Goal: Task Accomplishment & Management: Manage account settings

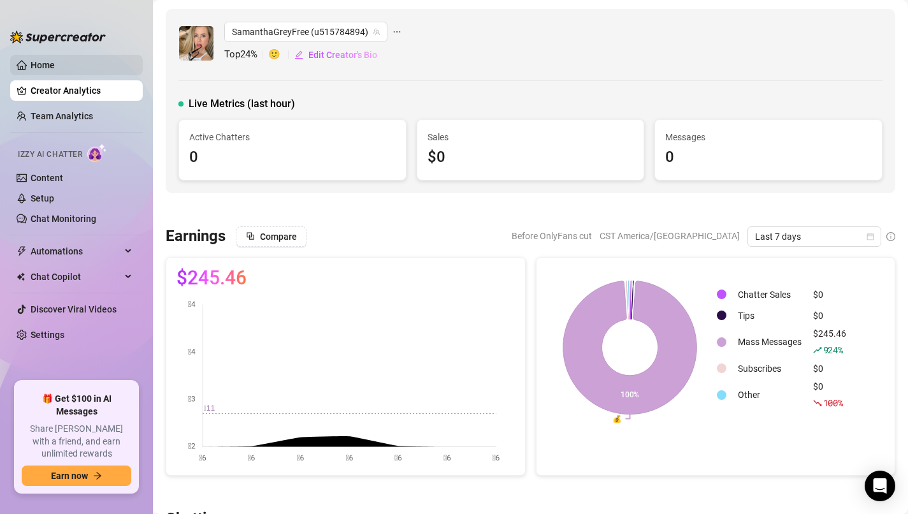
click at [55, 68] on link "Home" at bounding box center [43, 65] width 24 height 10
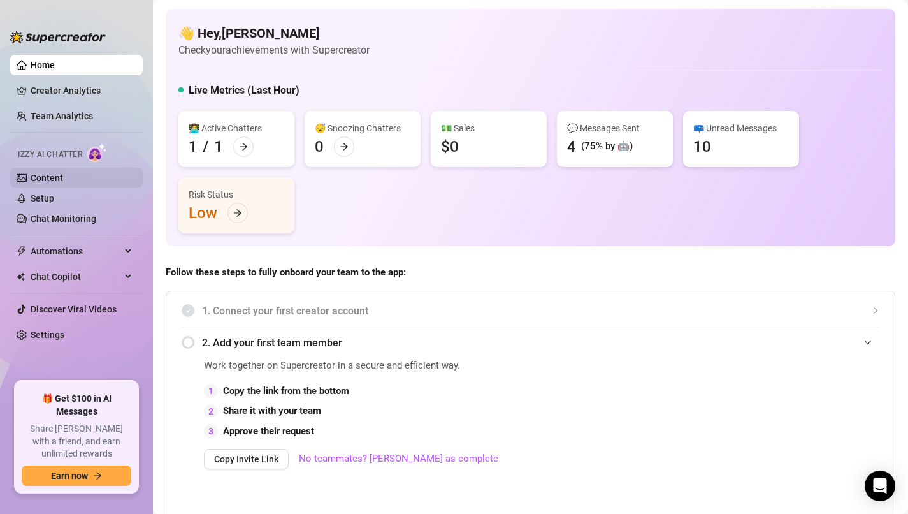
click at [59, 178] on link "Content" at bounding box center [47, 178] width 33 height 10
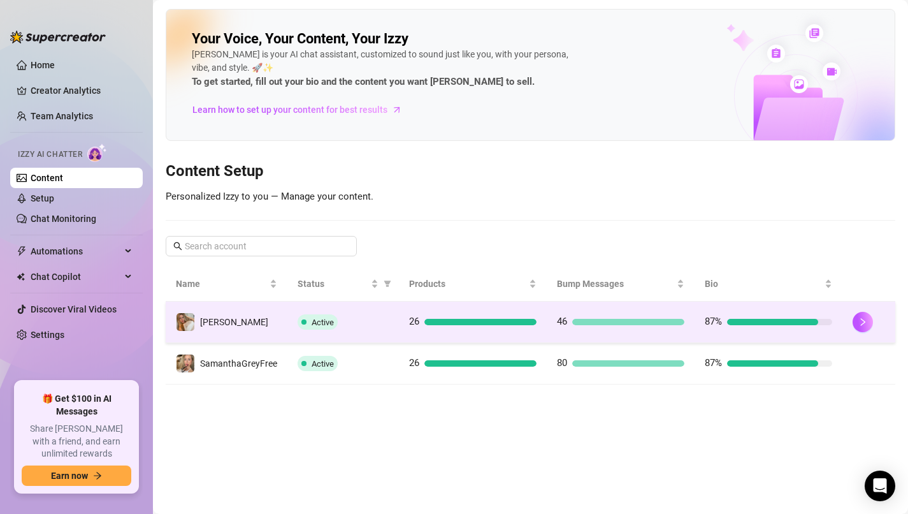
click at [873, 324] on div at bounding box center [869, 322] width 33 height 20
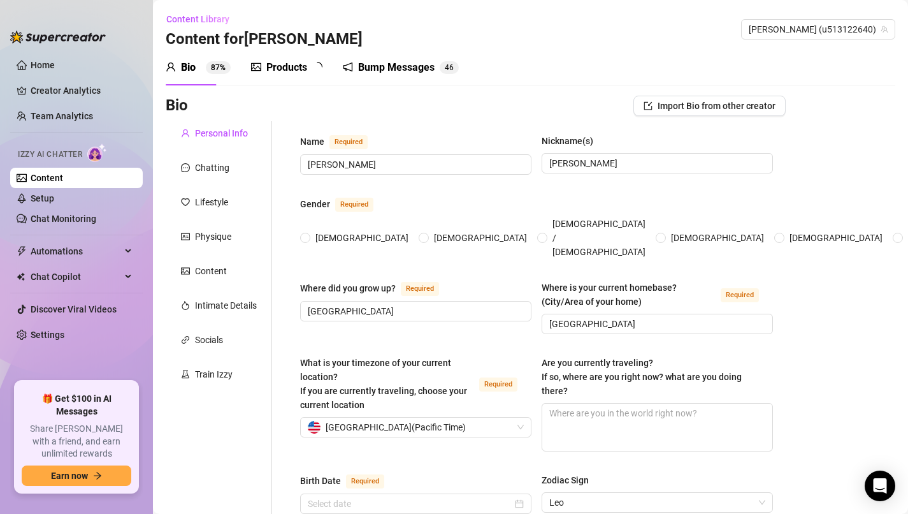
radio input "true"
type input "[DATE]"
click at [381, 72] on div "Bump Messages" at bounding box center [405, 67] width 76 height 15
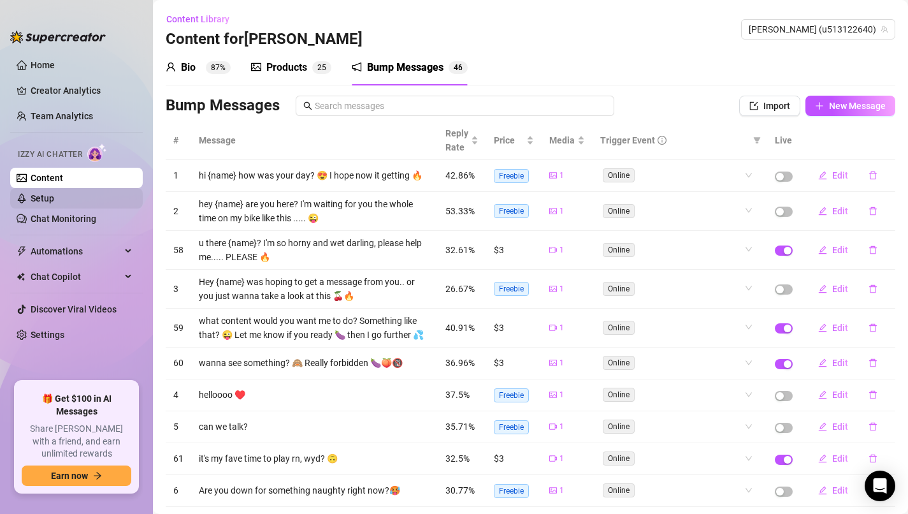
click at [53, 195] on link "Setup" at bounding box center [43, 198] width 24 height 10
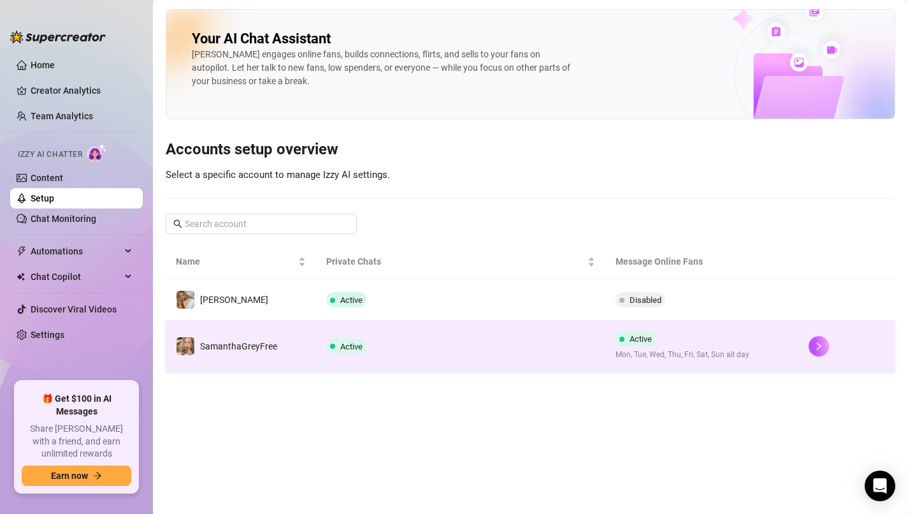
click at [648, 342] on span "Active" at bounding box center [641, 339] width 22 height 10
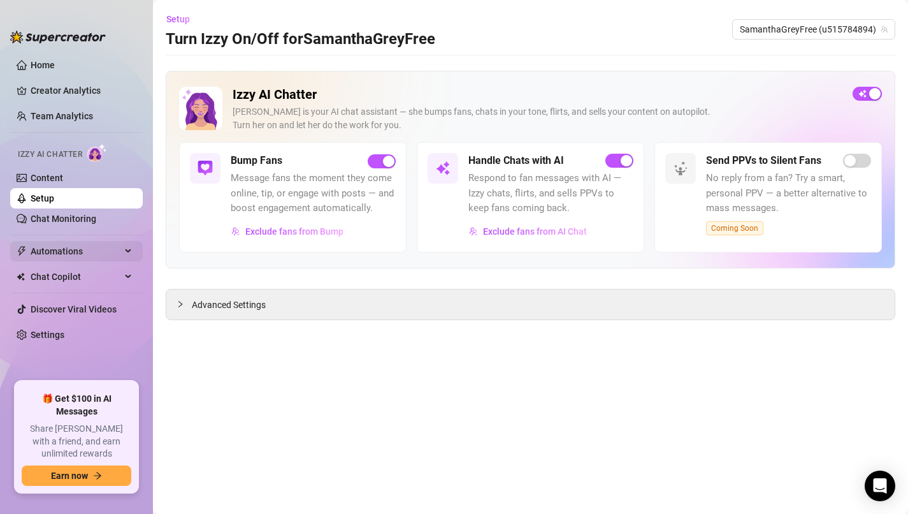
click at [75, 249] on span "Automations" at bounding box center [76, 251] width 91 height 20
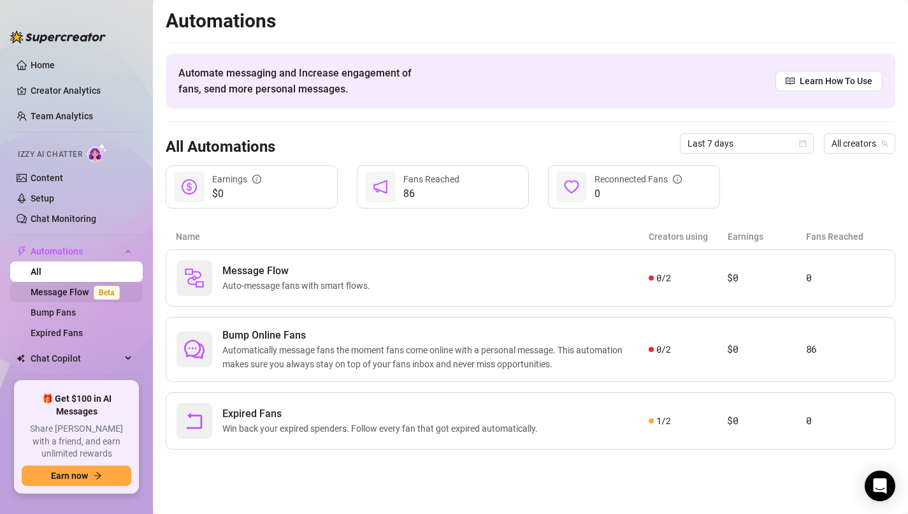
click at [76, 291] on link "Message Flow Beta" at bounding box center [78, 292] width 94 height 10
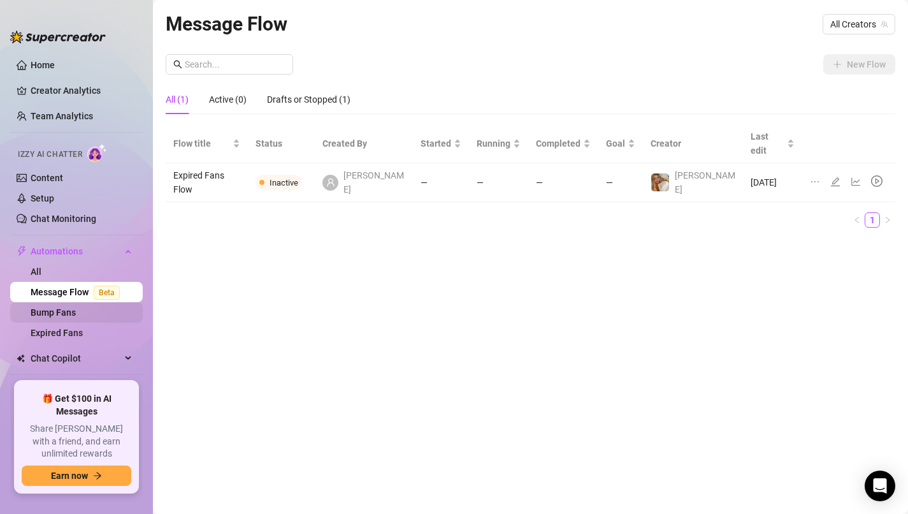
click at [68, 310] on link "Bump Fans" at bounding box center [53, 312] width 45 height 10
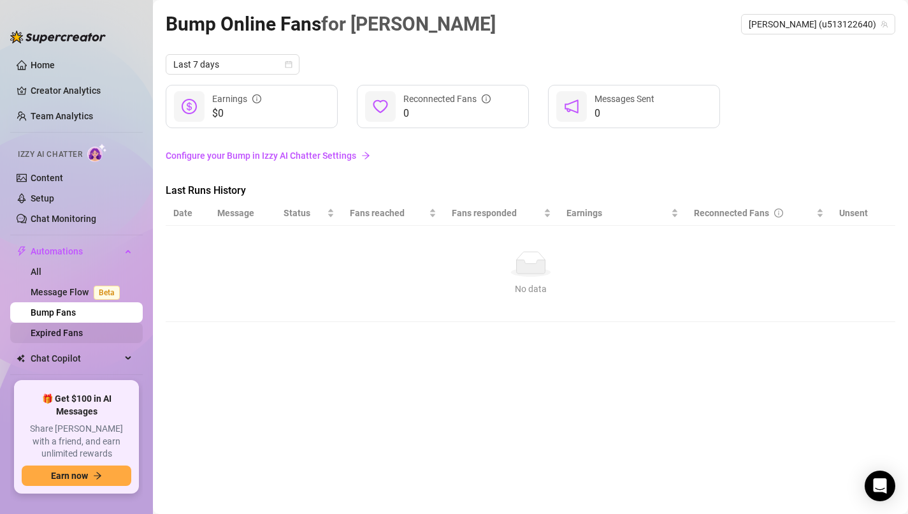
click at [83, 330] on link "Expired Fans" at bounding box center [57, 333] width 52 height 10
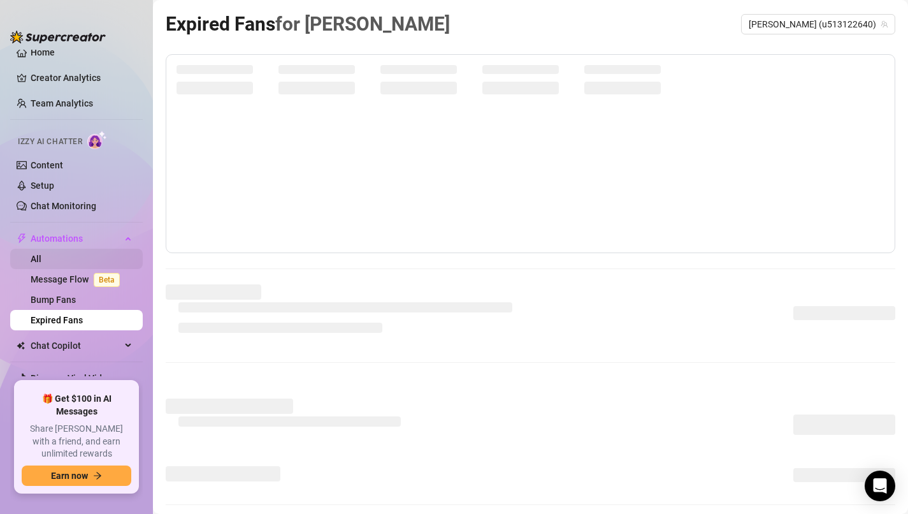
scroll to position [43, 0]
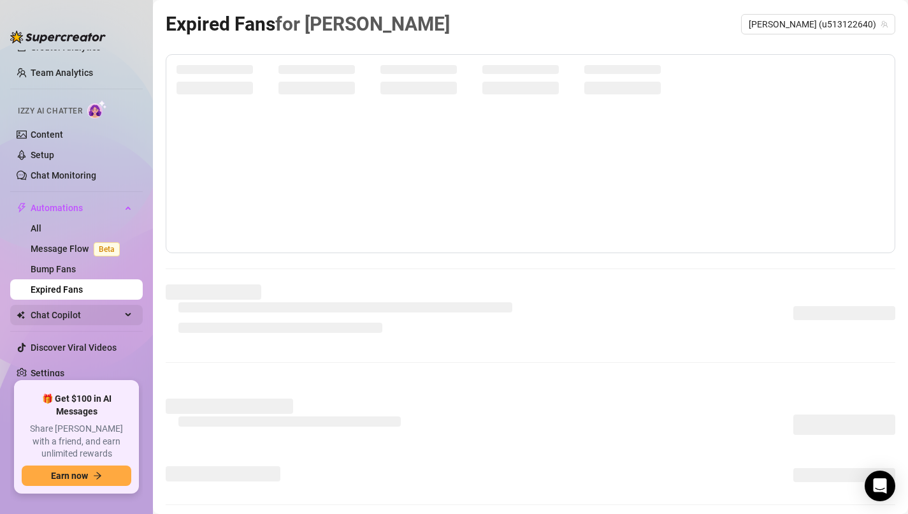
click at [66, 315] on span "Chat Copilot" at bounding box center [76, 315] width 91 height 20
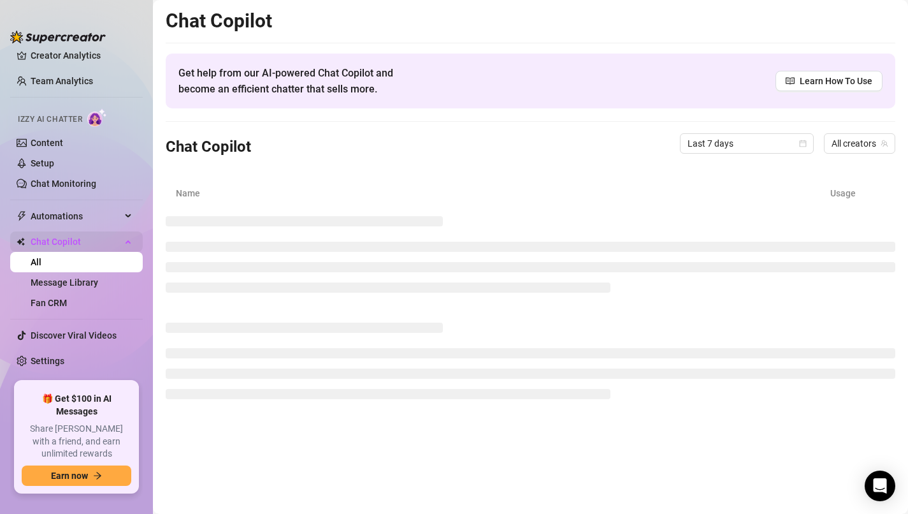
scroll to position [23, 0]
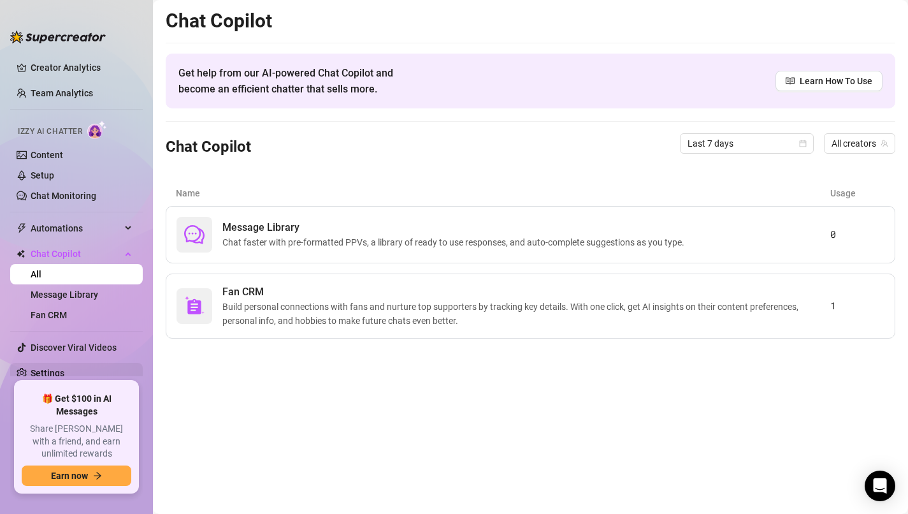
click at [64, 377] on link "Settings" at bounding box center [48, 373] width 34 height 10
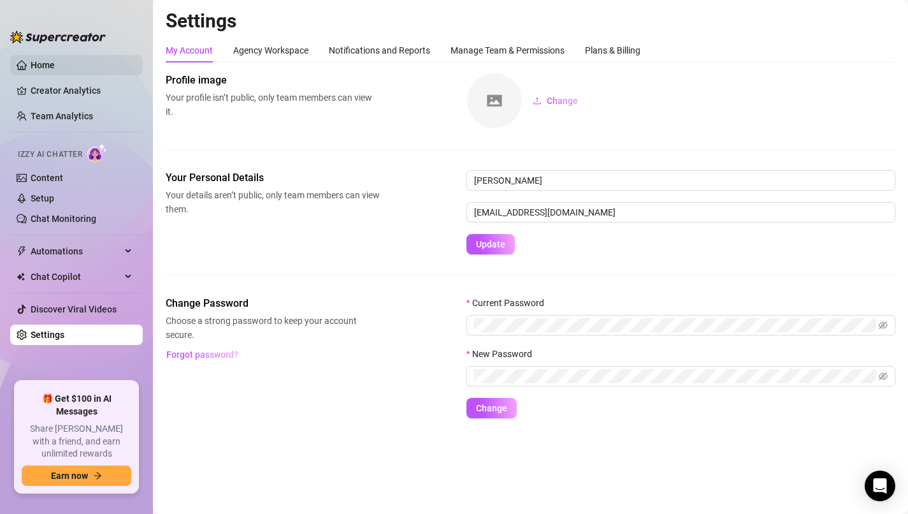
click at [55, 63] on link "Home" at bounding box center [43, 65] width 24 height 10
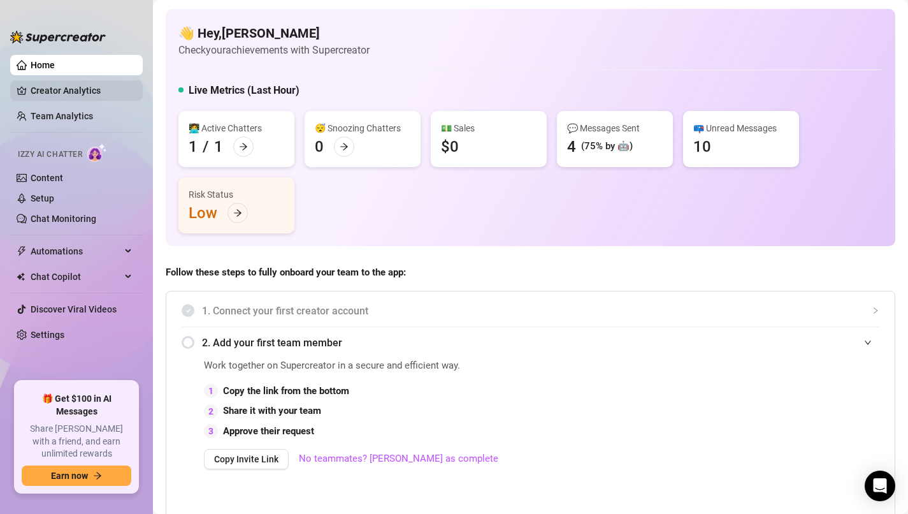
click at [101, 96] on link "Creator Analytics" at bounding box center [82, 90] width 102 height 20
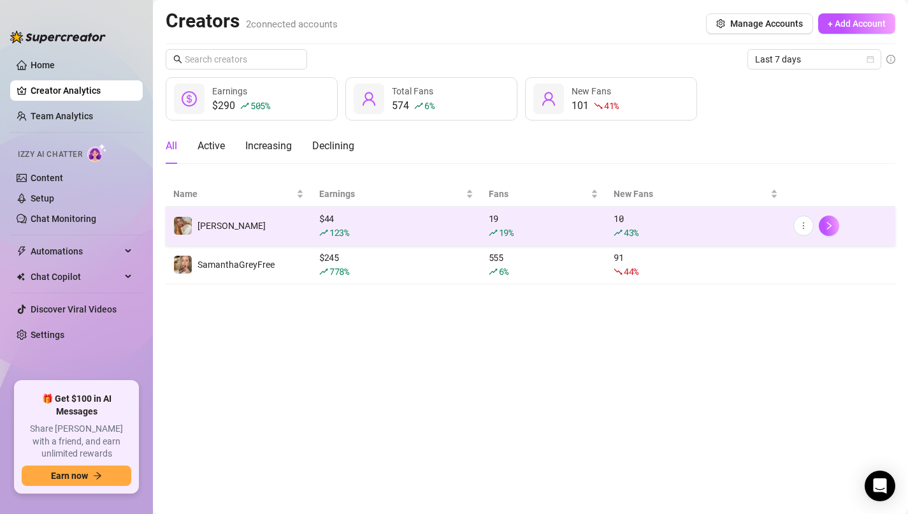
click at [405, 220] on div "$ 44 123 %" at bounding box center [396, 226] width 154 height 28
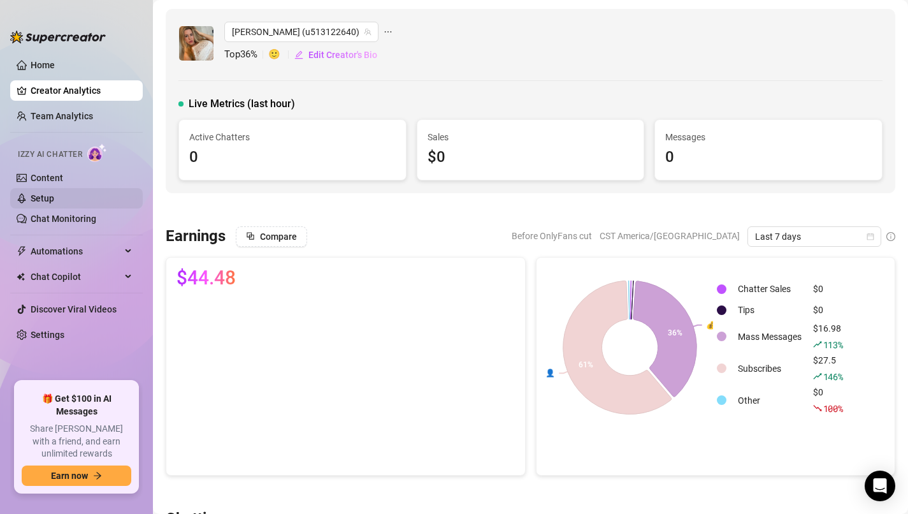
click at [43, 193] on link "Setup" at bounding box center [43, 198] width 24 height 10
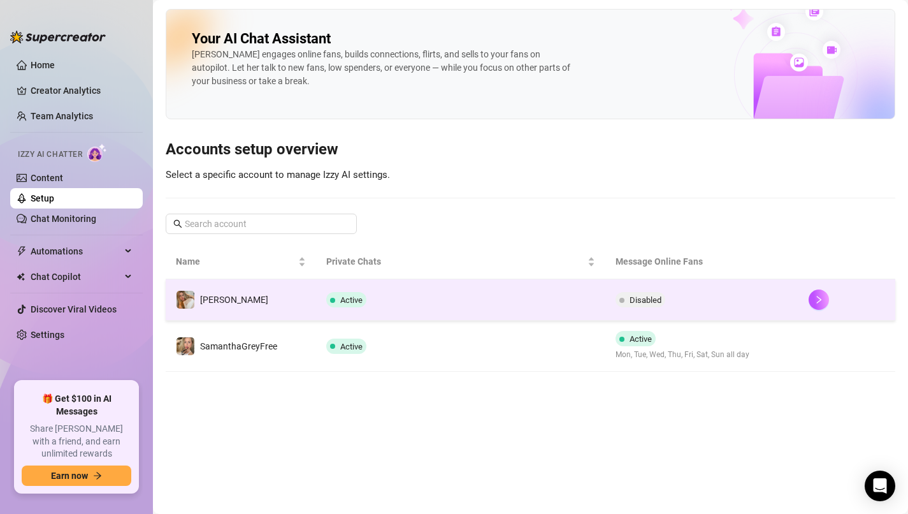
click at [715, 294] on td "Disabled" at bounding box center [702, 299] width 193 height 41
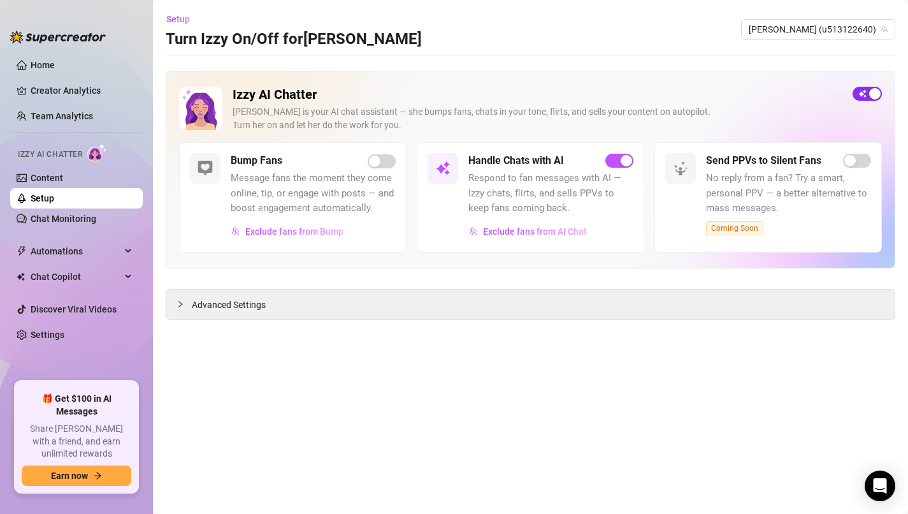
click at [867, 94] on span "button" at bounding box center [867, 94] width 29 height 14
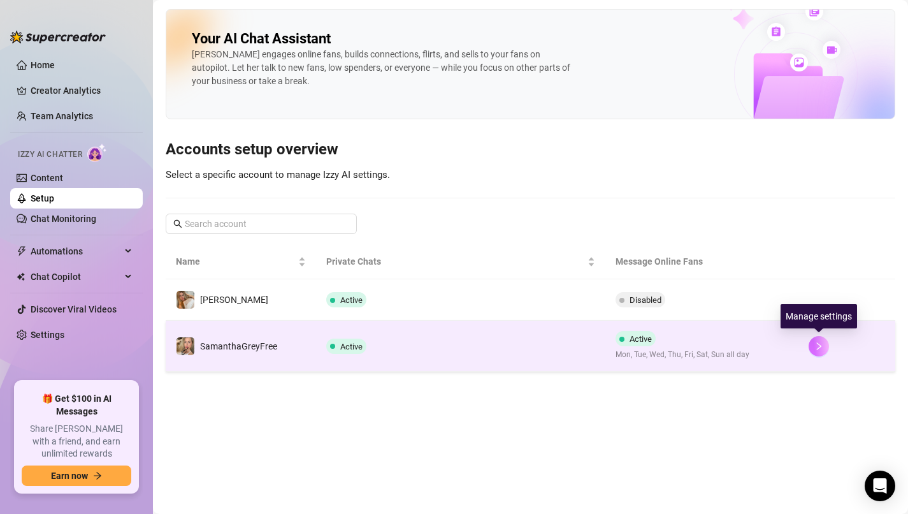
click at [813, 346] on button "button" at bounding box center [819, 346] width 20 height 20
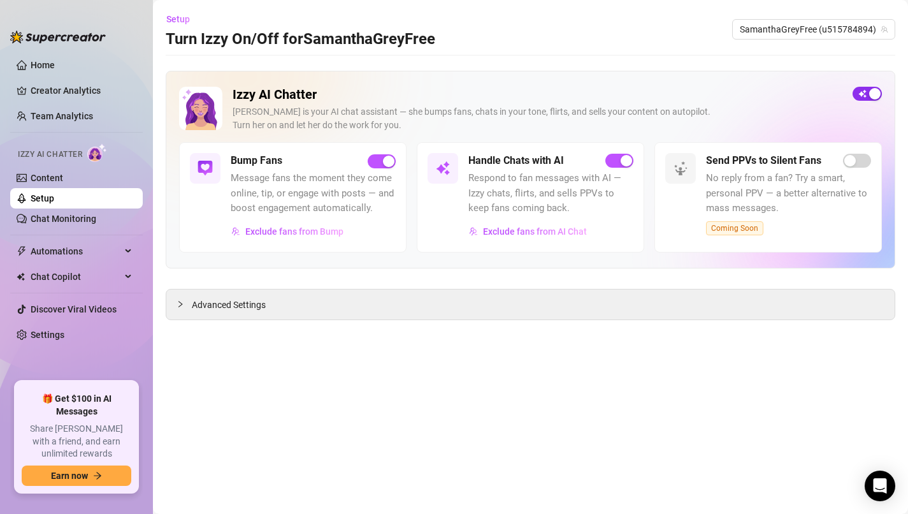
click at [880, 92] on div "button" at bounding box center [875, 93] width 11 height 11
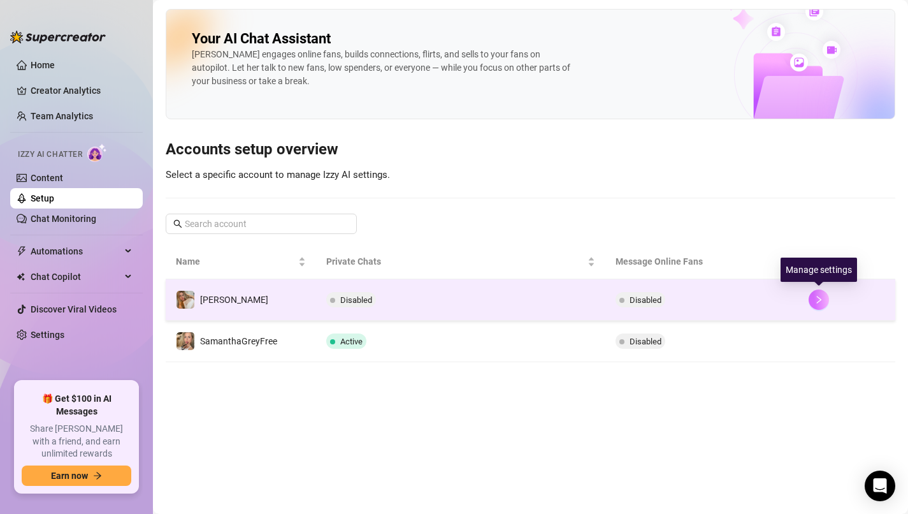
click at [817, 301] on icon "right" at bounding box center [819, 299] width 9 height 9
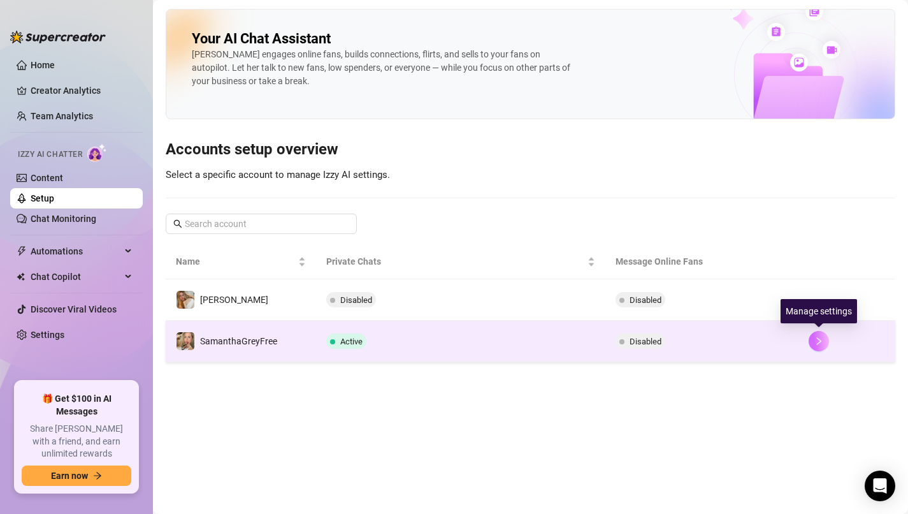
click at [815, 345] on icon "right" at bounding box center [819, 341] width 9 height 9
click at [342, 342] on span "Active" at bounding box center [351, 342] width 22 height 10
